Goal: Information Seeking & Learning: Understand process/instructions

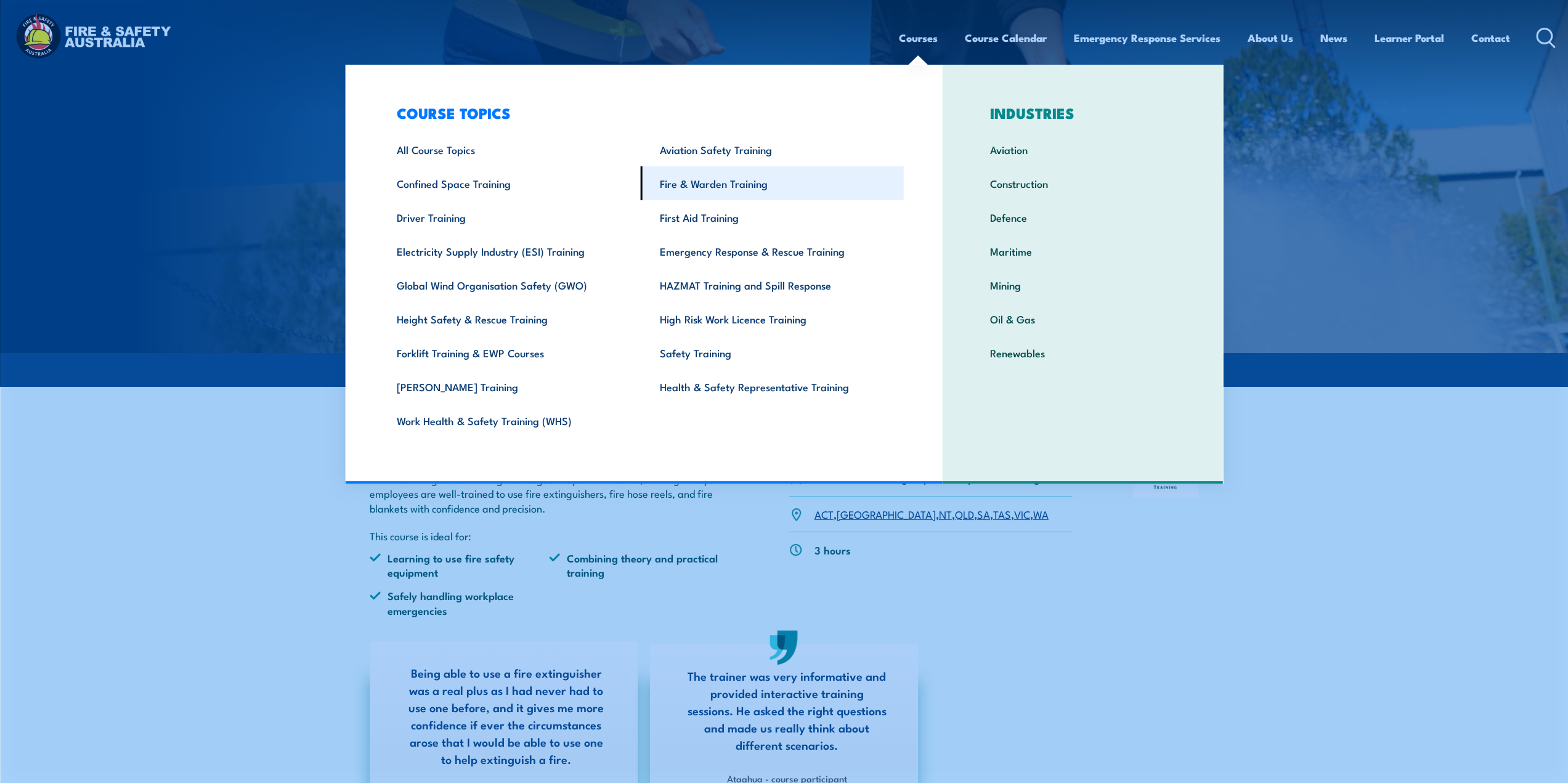
click at [699, 184] on link "Fire & Warden Training" at bounding box center [772, 183] width 263 height 34
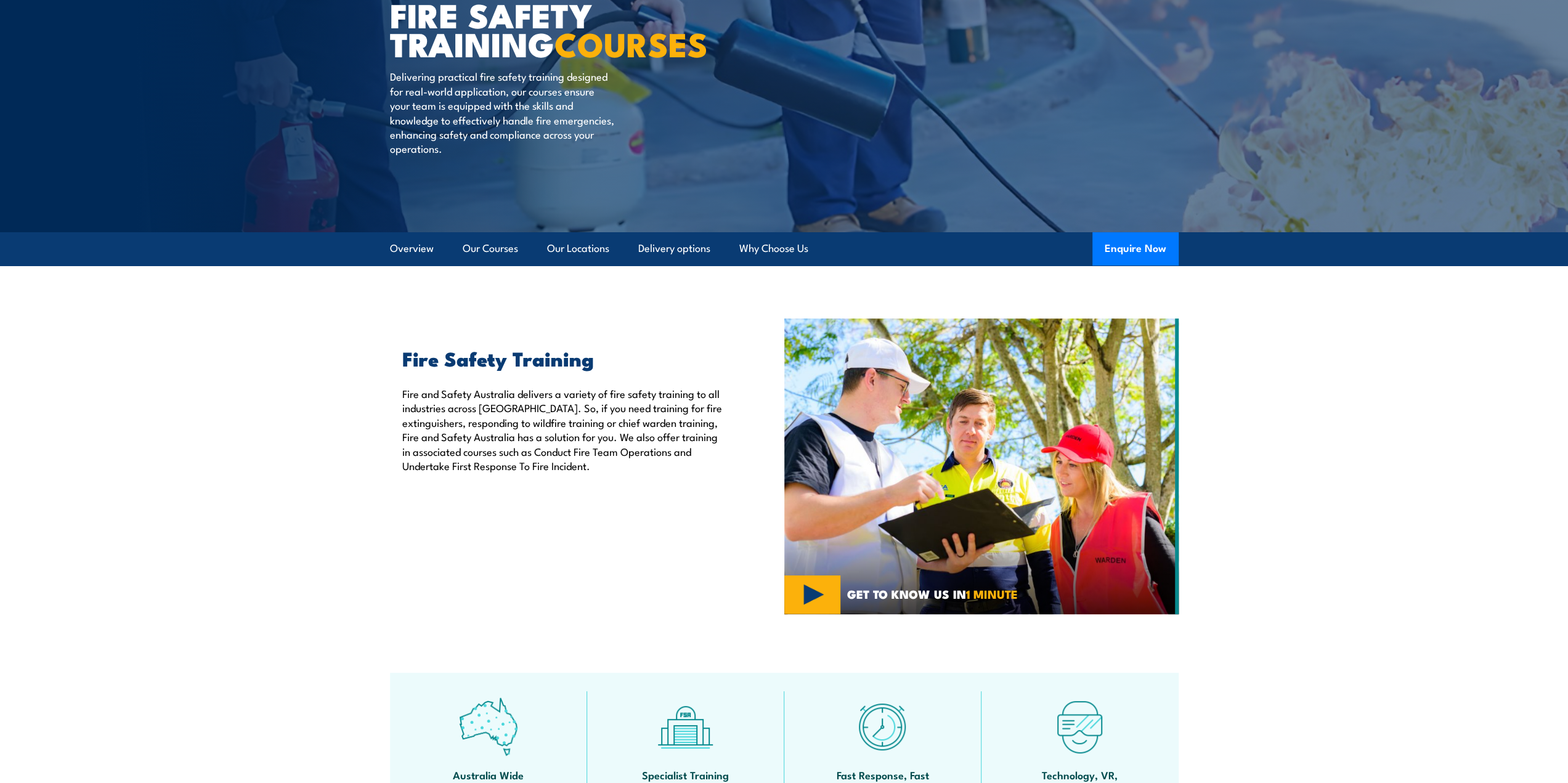
scroll to position [123, 0]
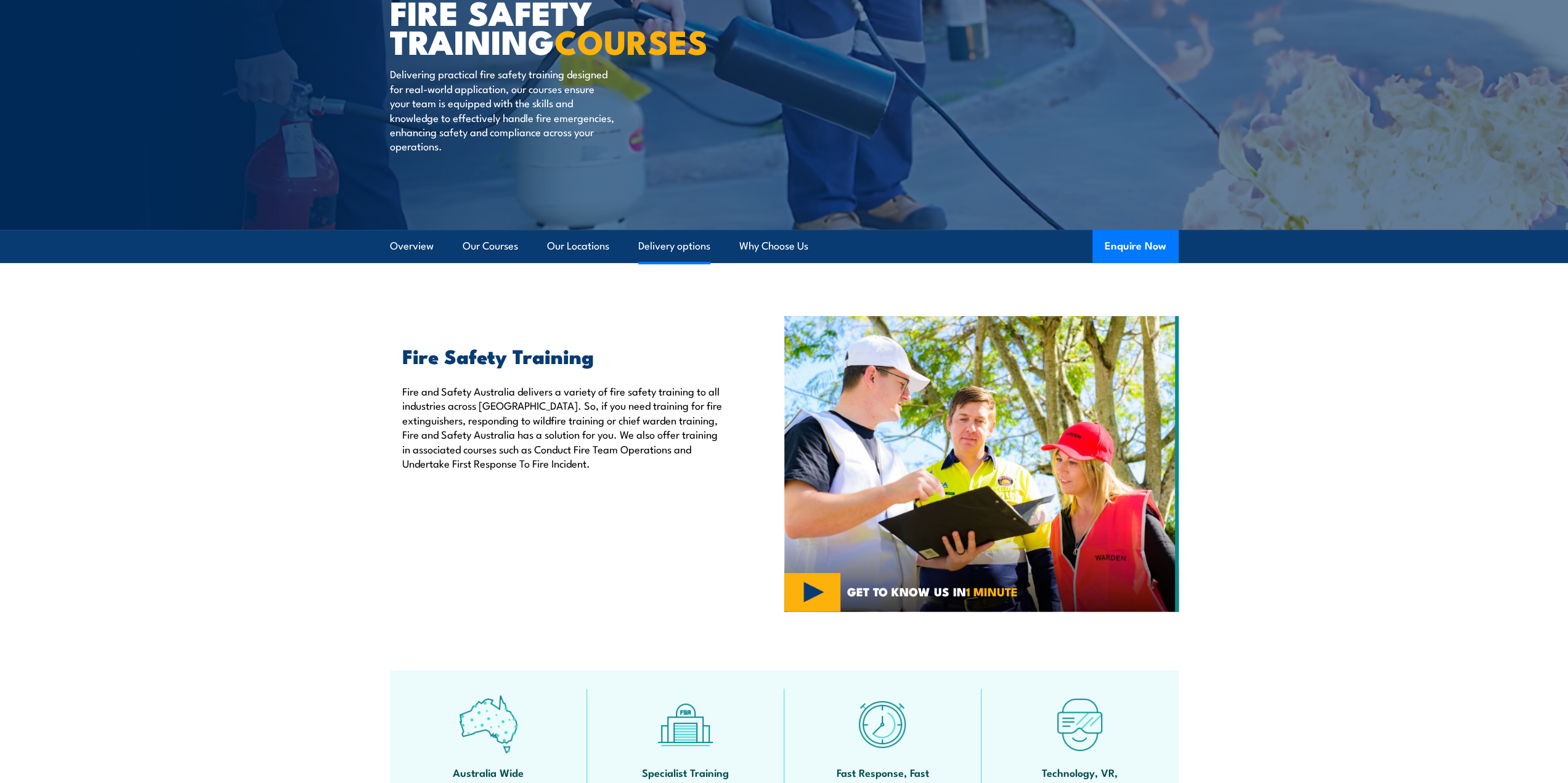
click at [664, 246] on link "Delivery options" at bounding box center [674, 246] width 72 height 32
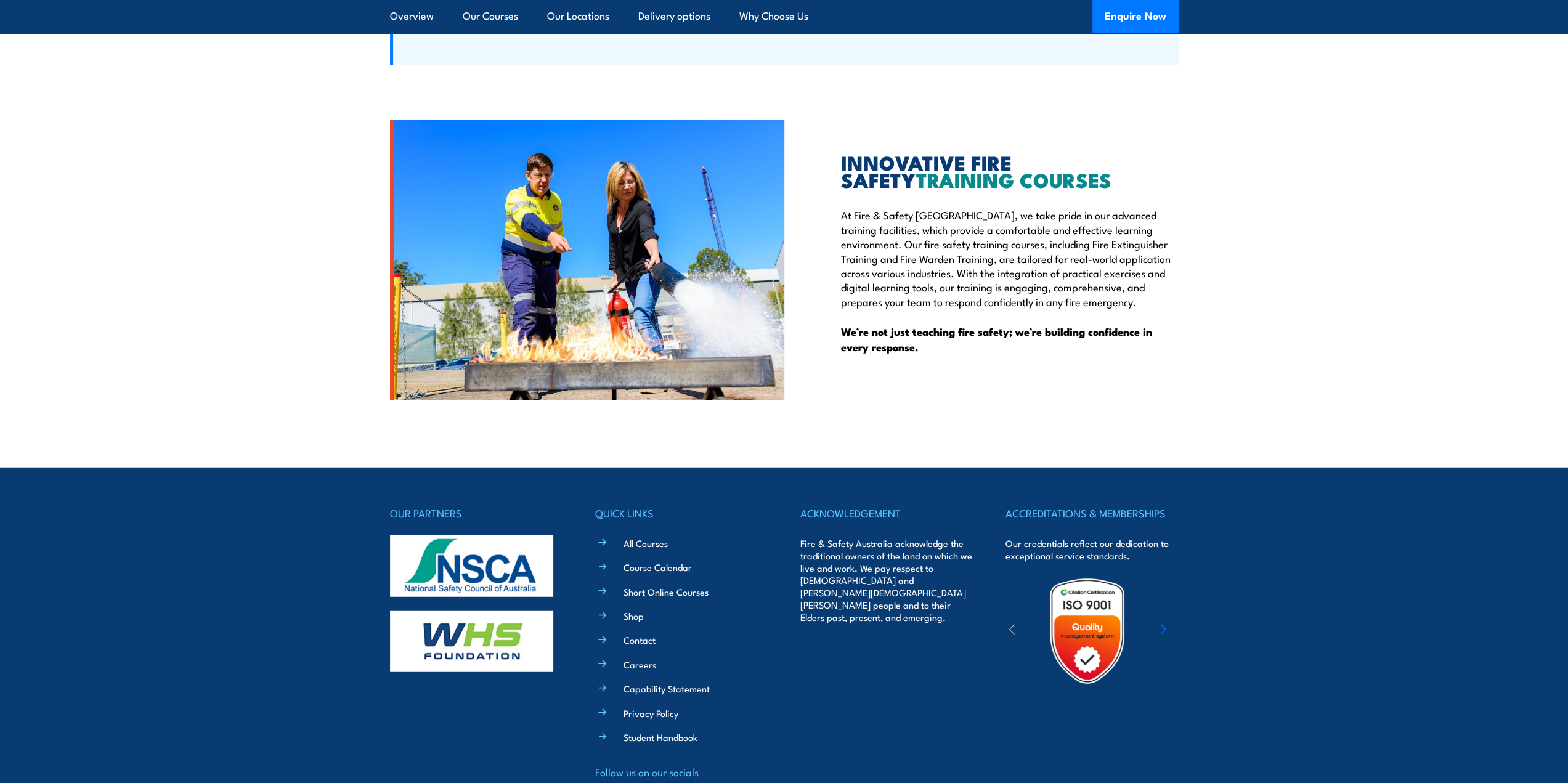
scroll to position [3037, 0]
